Goal: Communication & Community: Answer question/provide support

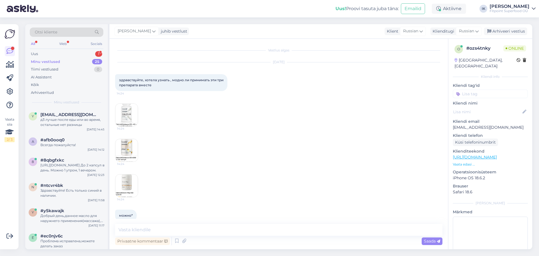
scroll to position [86, 0]
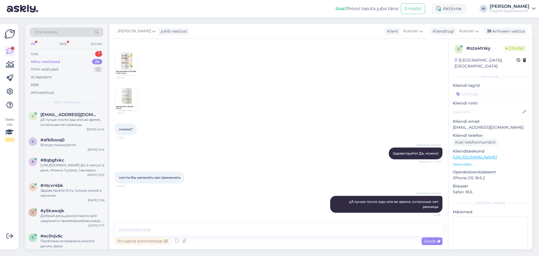
click at [65, 58] on div "Minu vestlused 25" at bounding box center [67, 62] width 74 height 8
click at [65, 53] on div "Uus 1" at bounding box center [67, 54] width 74 height 8
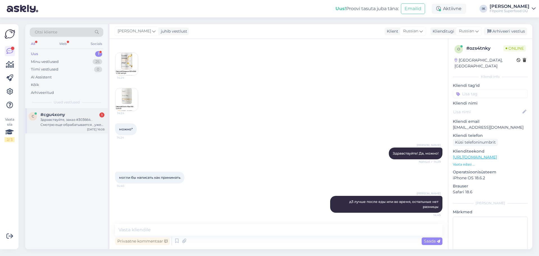
click at [57, 122] on div "Здравствуйте, заказ #303664 . Смотрю еще обрабатывается , уже 4-ый рабочие сутки" at bounding box center [72, 122] width 64 height 10
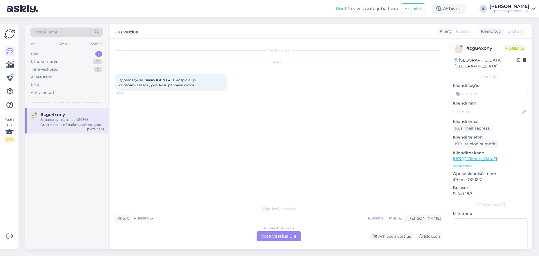
click at [166, 80] on span "Здравствуйте, заказ #303664 . Смотрю еще обрабатывается , уже 4-ый рабочие сутки" at bounding box center [158, 82] width 78 height 9
copy span "303664"
click at [276, 237] on div "Russian to Russian Võta vestlus üle" at bounding box center [279, 236] width 44 height 10
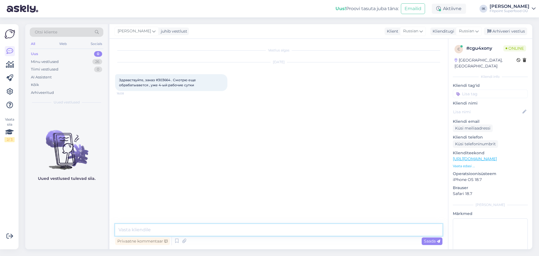
click at [214, 226] on textarea at bounding box center [279, 230] width 328 height 12
type textarea "Здравствуйте! Ждем один из товаров, [DATE] отправим Ваш заказ."
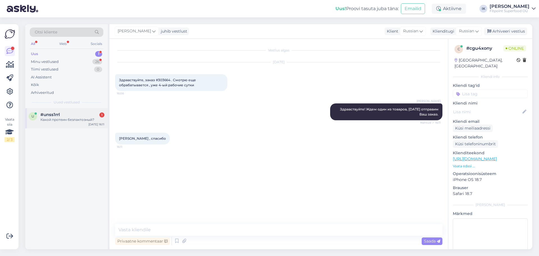
click at [89, 123] on div "[DATE] 16:11" at bounding box center [97, 124] width 16 height 4
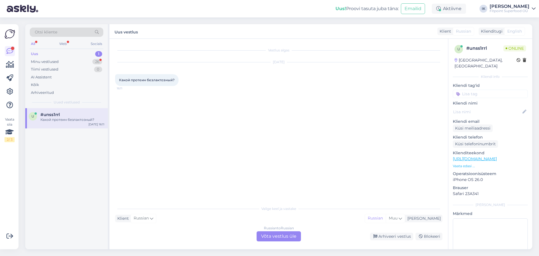
click at [288, 232] on div "Russian to Russian Võta vestlus üle" at bounding box center [279, 236] width 44 height 10
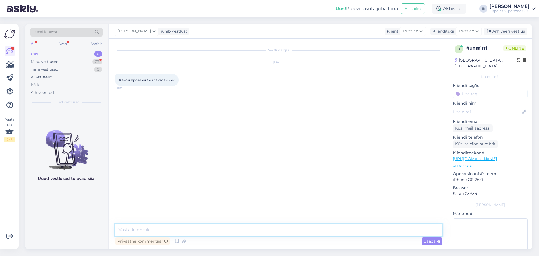
click at [279, 231] on textarea at bounding box center [279, 230] width 328 height 12
type input "Зд"
click at [275, 230] on textarea at bounding box center [279, 230] width 328 height 12
type textarea "з"
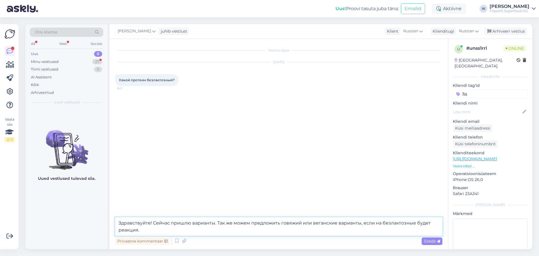
type textarea "Здравствуйте! Сейчас пришлю варианты. Так же можем предложить говяжий или веган…"
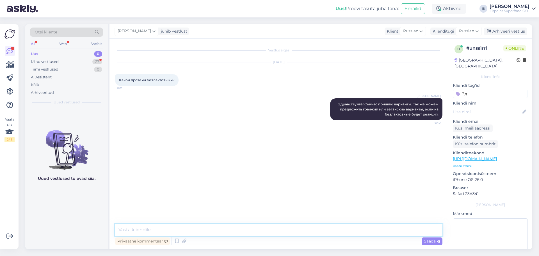
paste textarea "[URL][DOMAIN_NAME]"
type textarea "[URL][DOMAIN_NAME]"
click at [427, 242] on span "Saada" at bounding box center [432, 241] width 16 height 5
click at [427, 242] on div "Vestlus algas [DATE] Какой протеин безлактозный? 16:11 [PERSON_NAME] Здравствуй…" at bounding box center [279, 144] width 339 height 210
click at [376, 235] on textarea at bounding box center [279, 230] width 328 height 12
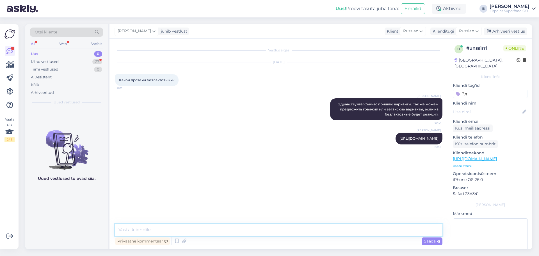
paste textarea "[URL][DOMAIN_NAME]"
type textarea "[URL][DOMAIN_NAME]"
click at [421, 241] on div "Privaatne kommentaar Saada" at bounding box center [279, 241] width 328 height 11
click at [432, 241] on span "Saada" at bounding box center [432, 241] width 16 height 5
click at [432, 241] on div "Vestlus algas [DATE] Какой протеин безлактозный? 16:11 [PERSON_NAME] Здравствуй…" at bounding box center [279, 144] width 339 height 210
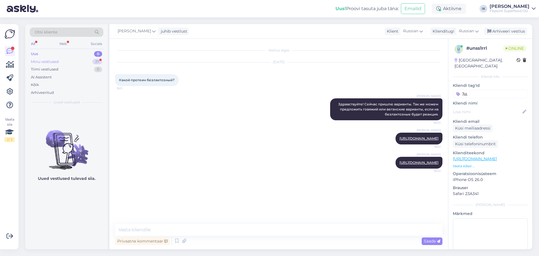
click at [65, 65] on div "Minu vestlused 27" at bounding box center [67, 62] width 74 height 8
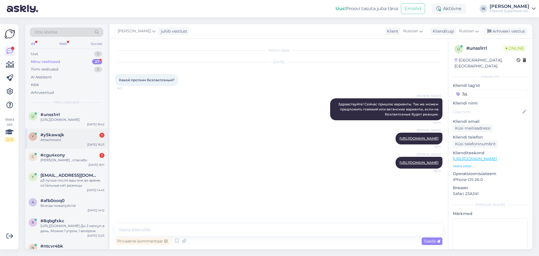
click at [88, 137] on div "#y5kawajk 1" at bounding box center [72, 134] width 64 height 5
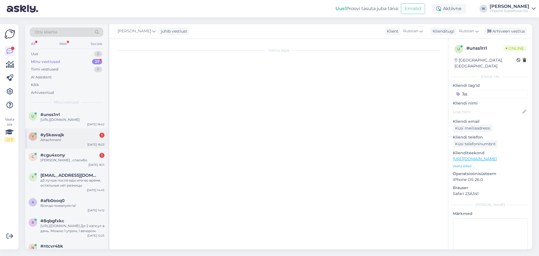
scroll to position [51, 0]
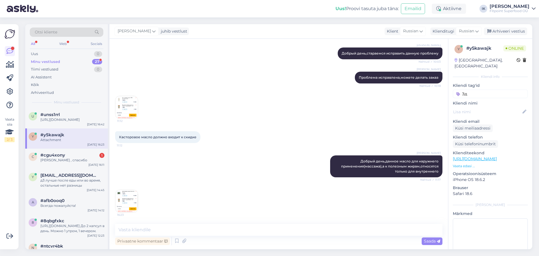
click at [133, 207] on img at bounding box center [126, 201] width 22 height 22
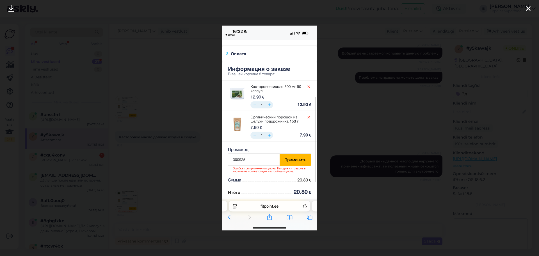
click at [381, 190] on div at bounding box center [269, 128] width 539 height 256
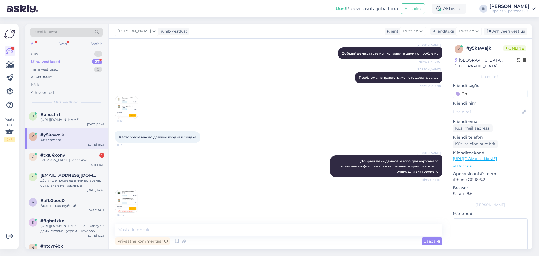
click at [128, 203] on img at bounding box center [126, 201] width 22 height 22
click at [127, 205] on img at bounding box center [126, 201] width 22 height 22
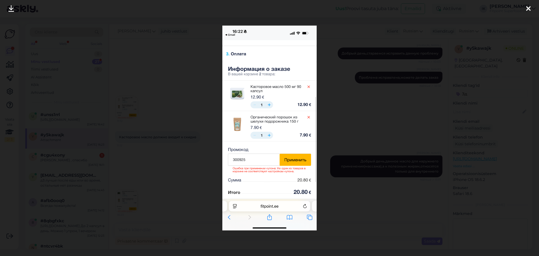
click at [374, 101] on div at bounding box center [269, 128] width 539 height 256
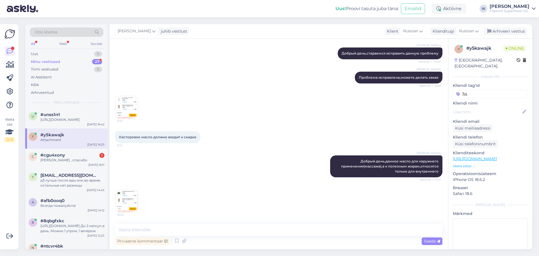
click at [153, 225] on div "Vestlus algas [DATE] Почему не работает купон? 8:51 Ilja Koivanen Добрый день,с…" at bounding box center [279, 144] width 339 height 210
drag, startPoint x: 152, startPoint y: 227, endPoint x: 156, endPoint y: 228, distance: 3.7
click at [153, 227] on textarea at bounding box center [279, 230] width 328 height 12
click at [156, 228] on textarea at bounding box center [279, 230] width 328 height 12
type textarea "с"
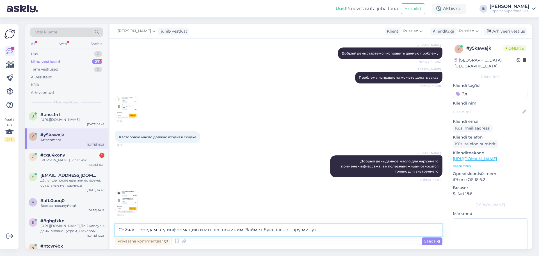
type textarea "Сейчас передам эту информацию и мы все починим. Займет буквально пару минут."
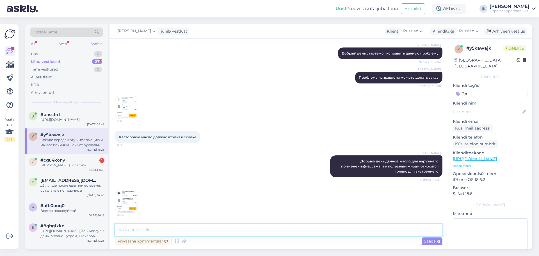
scroll to position [80, 0]
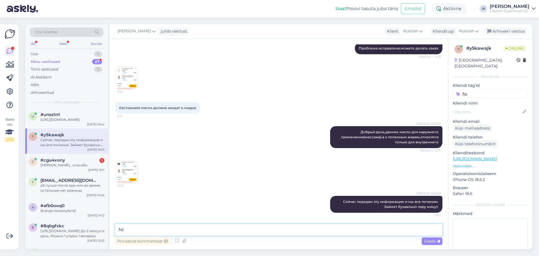
type textarea "N"
type textarea "Теперь работает, спасибо!"
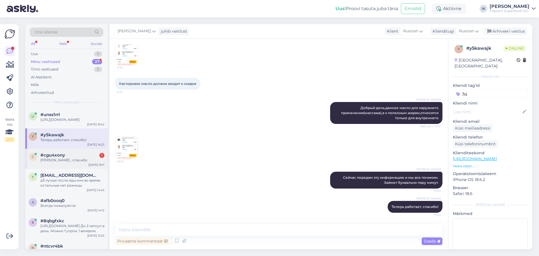
click at [55, 163] on div "[PERSON_NAME] , спасибо" at bounding box center [72, 160] width 64 height 5
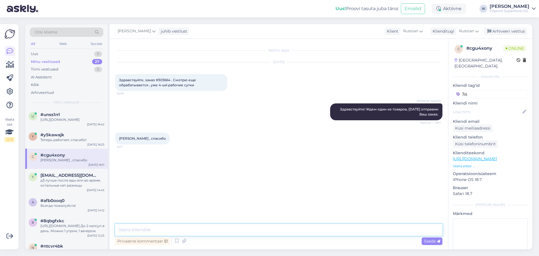
click at [141, 231] on textarea at bounding box center [279, 230] width 328 height 12
type textarea "Всегда пожалуйста!"
